Goal: Task Accomplishment & Management: Manage account settings

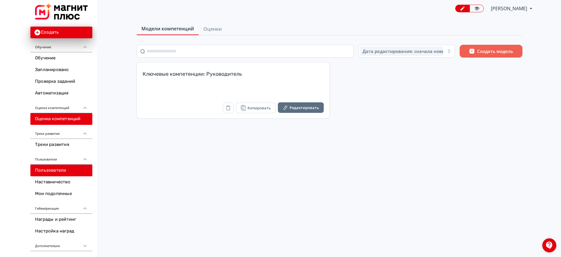
click at [54, 172] on link "Пользователи" at bounding box center [61, 170] width 62 height 12
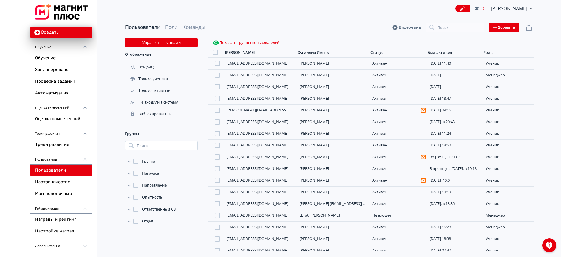
click at [128, 220] on icon at bounding box center [129, 221] width 6 height 6
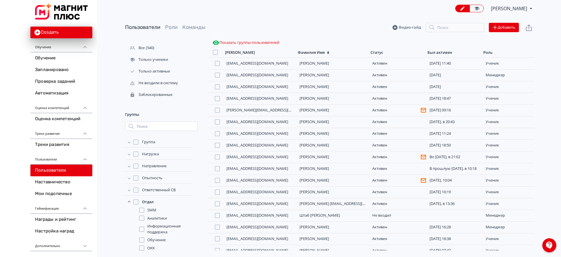
scroll to position [67, 0]
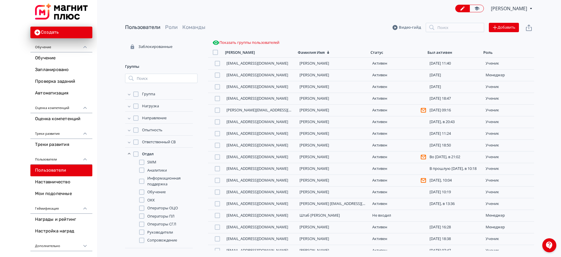
click at [129, 140] on icon at bounding box center [129, 142] width 6 height 6
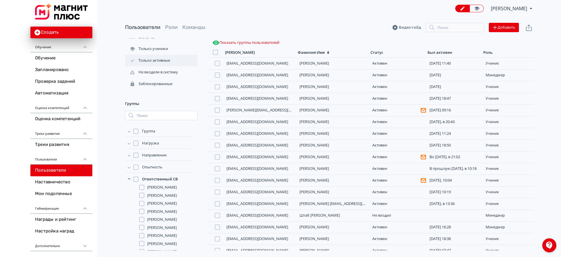
scroll to position [0, 0]
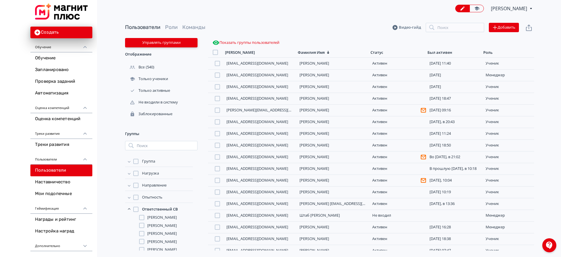
click at [152, 44] on button "Управлять группами" at bounding box center [161, 42] width 72 height 9
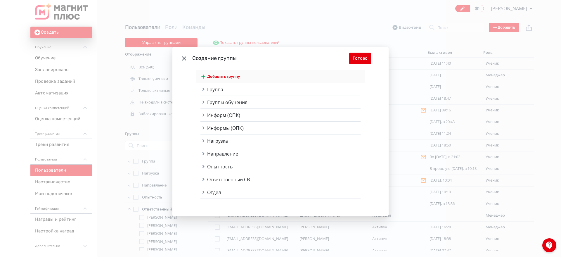
click at [234, 73] on button "Добавить группу" at bounding box center [281, 76] width 160 height 13
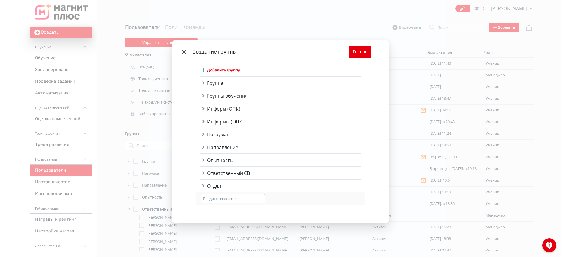
click at [220, 200] on input "Modal" at bounding box center [233, 198] width 64 height 9
type input "**********"
click at [261, 199] on icon "Modal" at bounding box center [260, 198] width 7 height 7
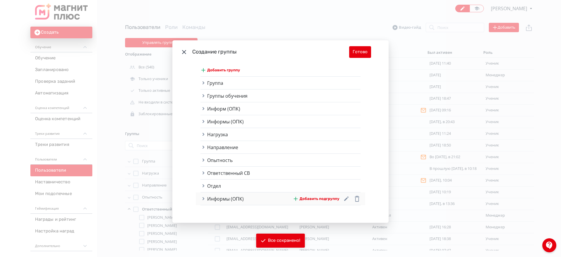
click at [201, 197] on icon "Modal" at bounding box center [203, 198] width 5 height 5
click at [324, 196] on button "Добавить подгруппу" at bounding box center [316, 199] width 46 height 12
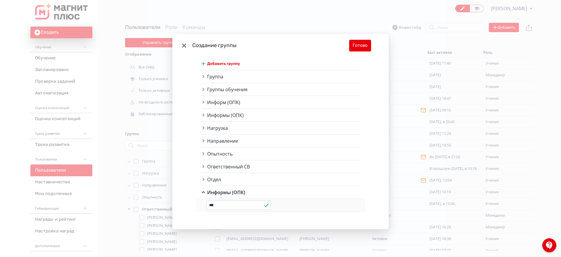
type input "***"
click at [263, 205] on icon "Modal" at bounding box center [266, 204] width 7 height 7
click at [359, 47] on button "Готово" at bounding box center [360, 46] width 22 height 12
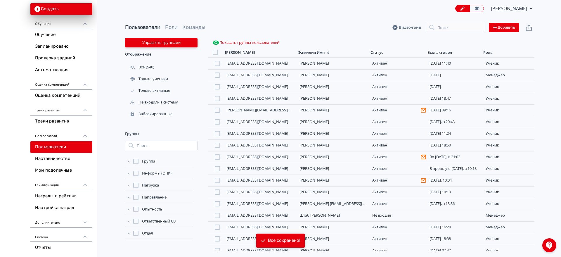
scroll to position [58, 0]
